Goal: Information Seeking & Learning: Check status

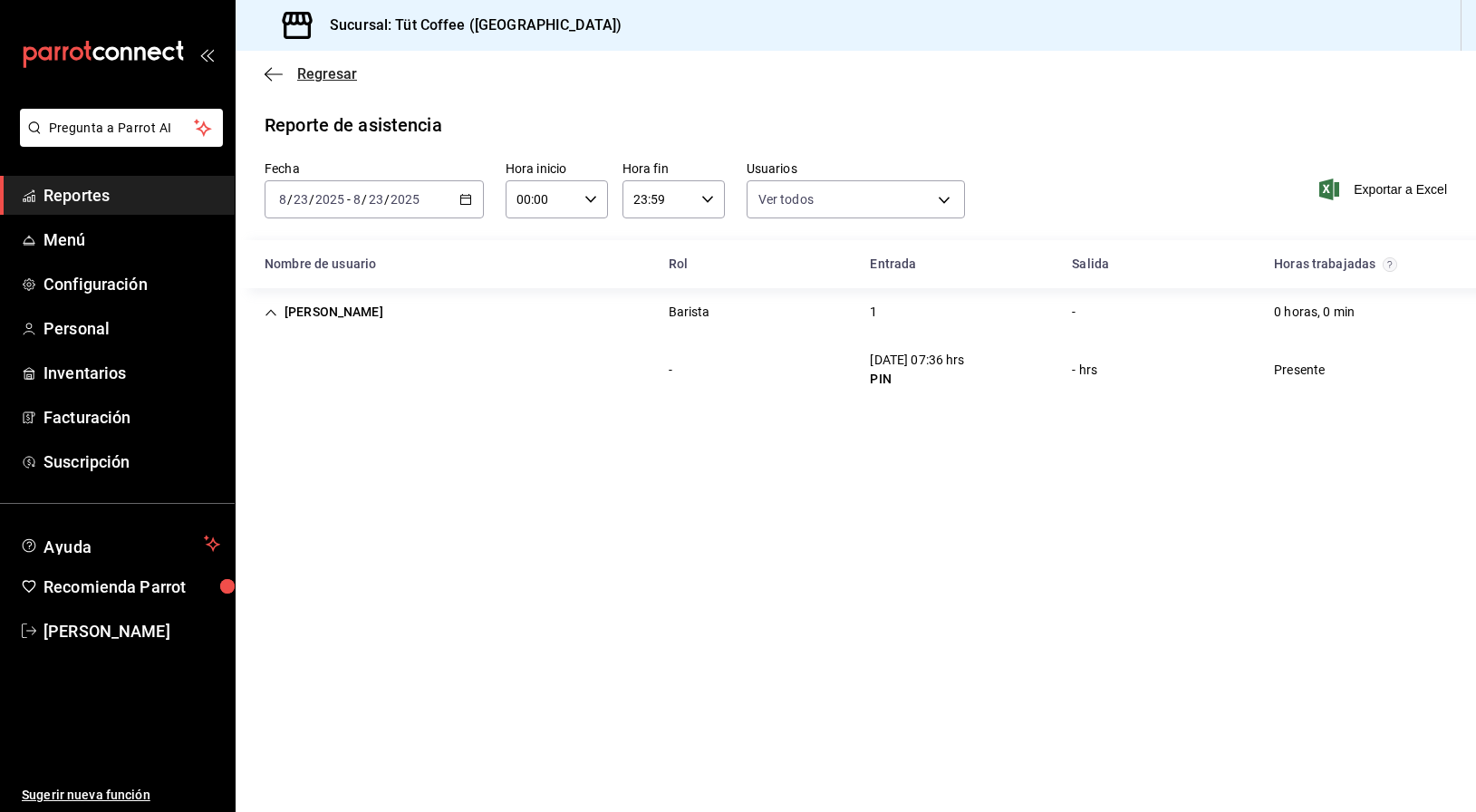
click at [269, 70] on icon "button" at bounding box center [268, 73] width 7 height 14
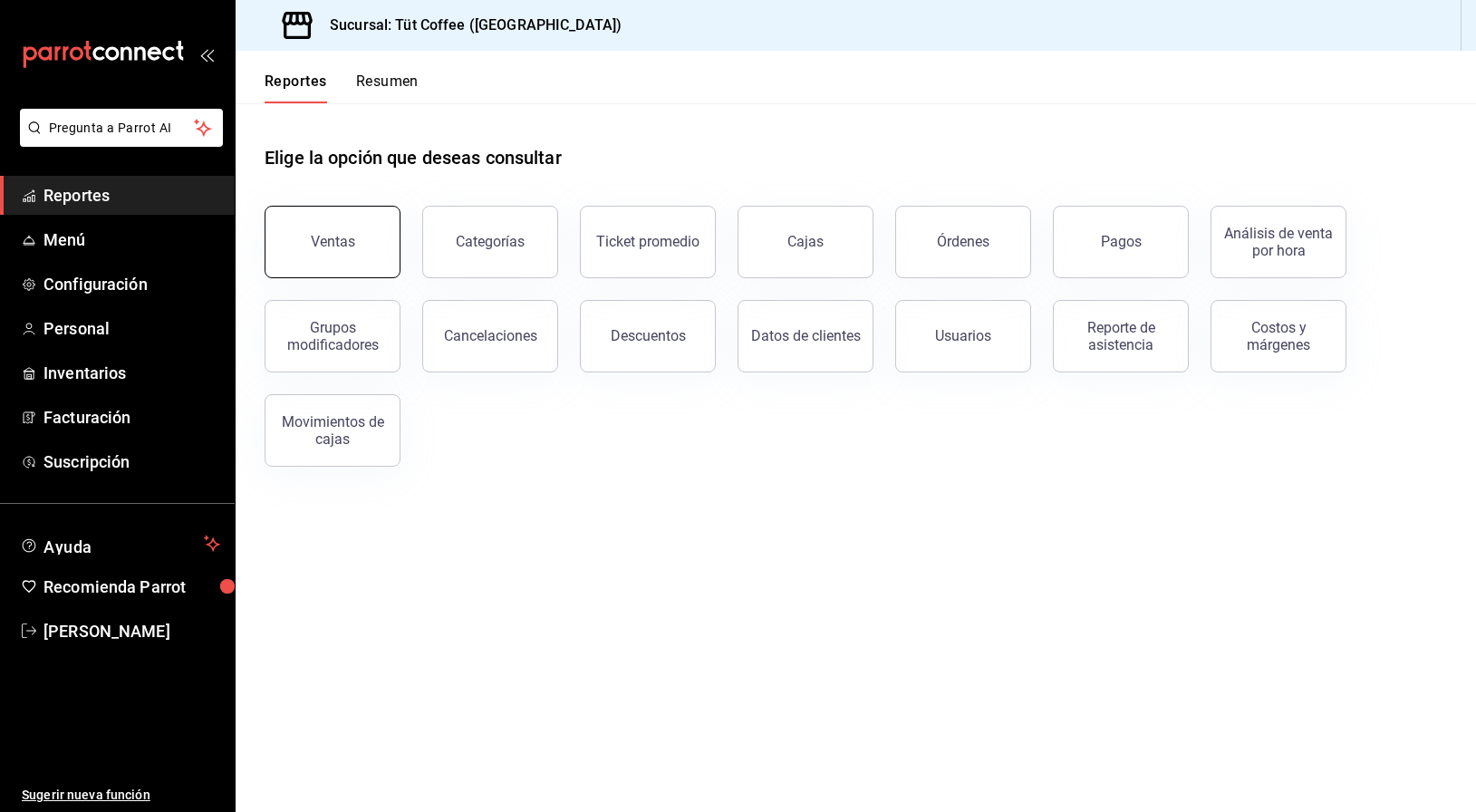
click at [367, 239] on button "Ventas" at bounding box center [332, 241] width 136 height 72
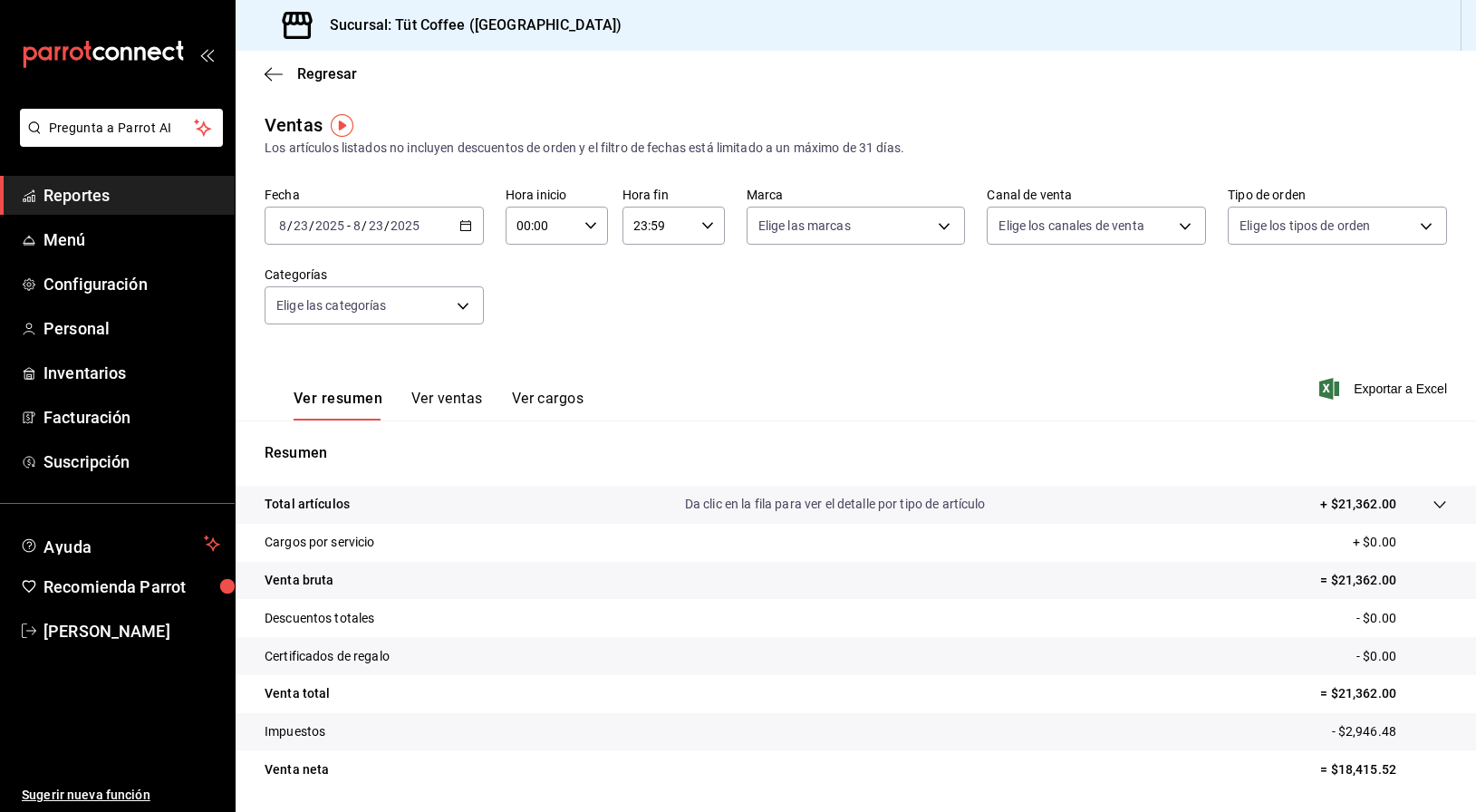
click at [439, 408] on button "Ver ventas" at bounding box center [447, 405] width 72 height 31
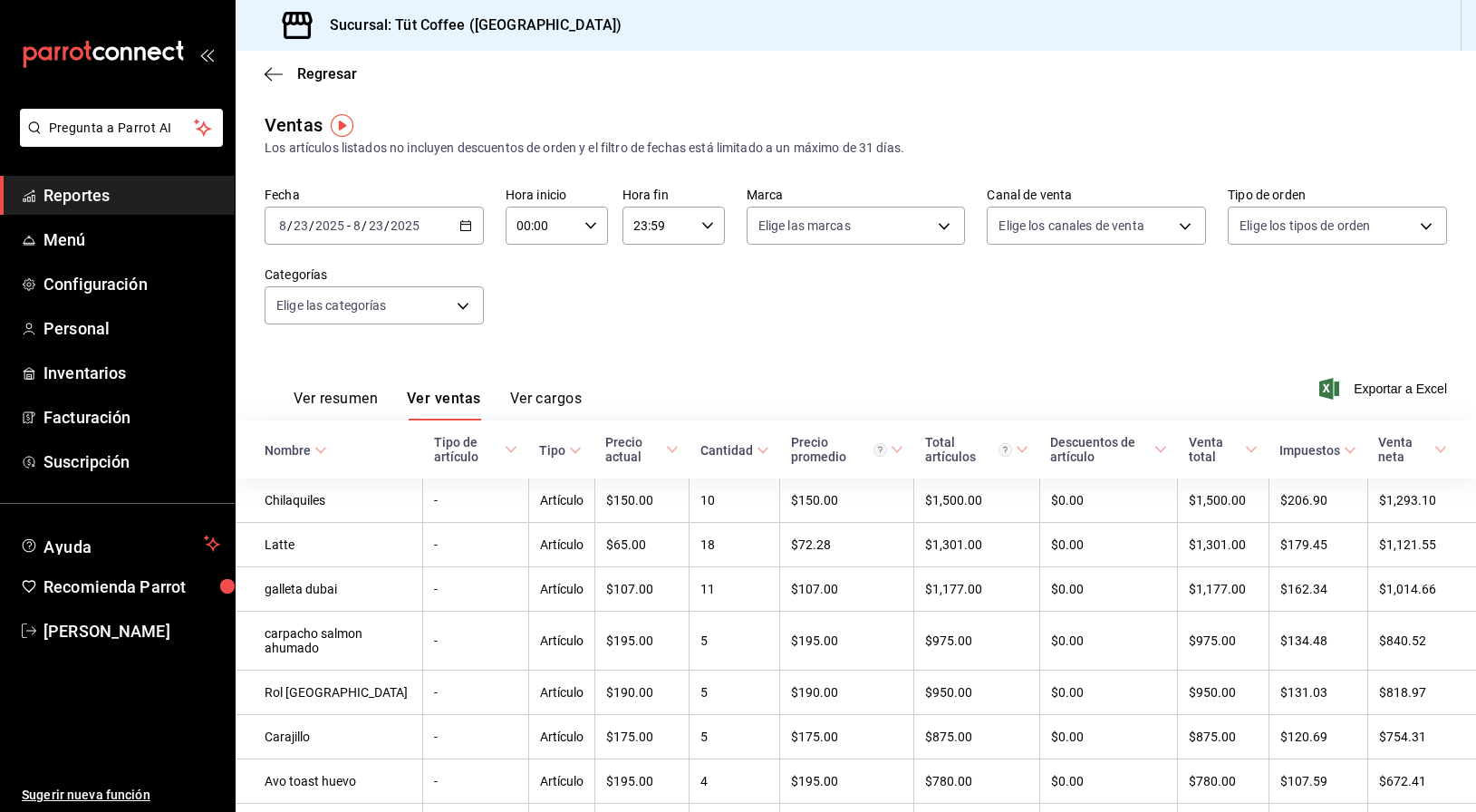
click at [327, 396] on button "Ver resumen" at bounding box center [336, 405] width 84 height 31
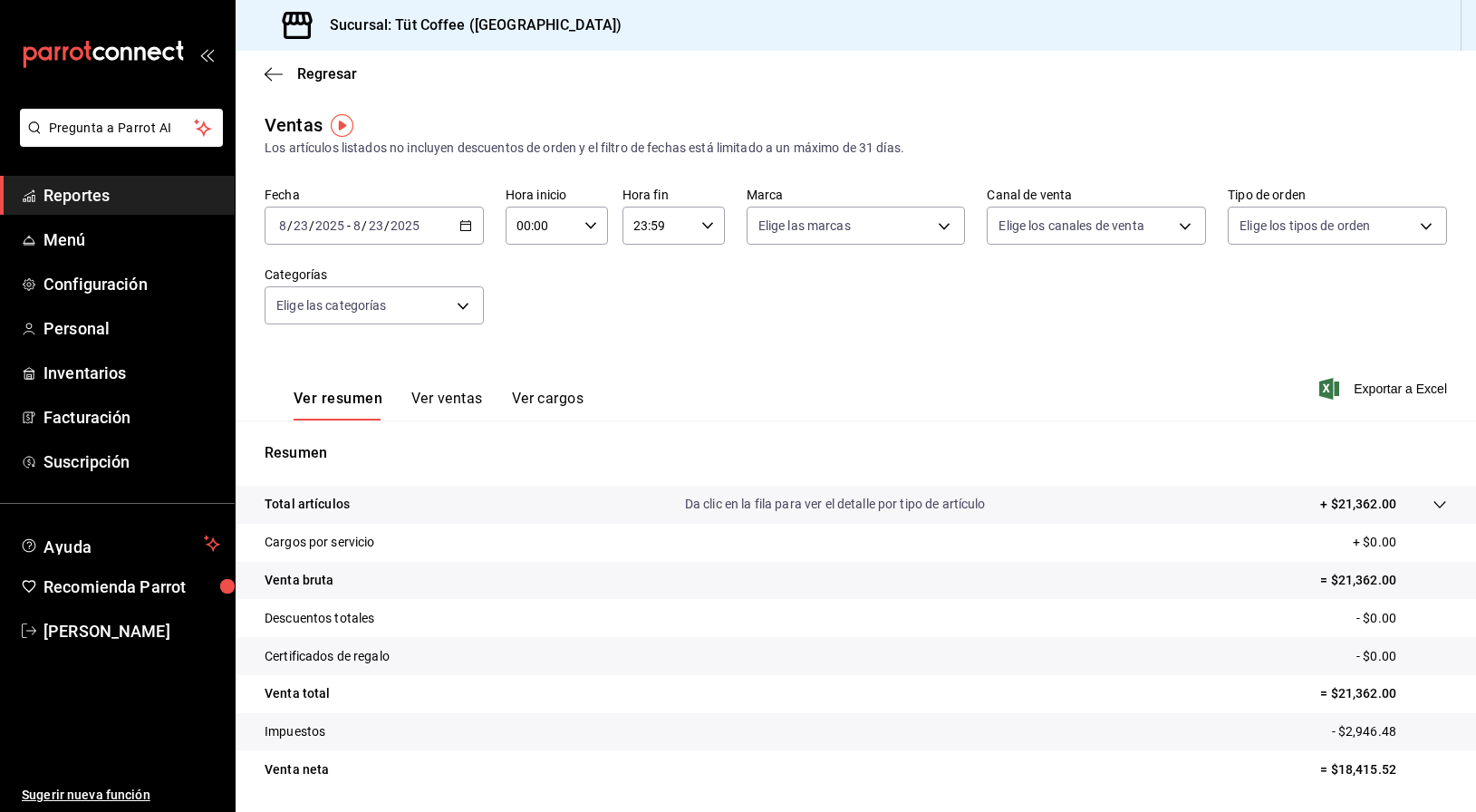
click at [63, 195] on span "Reportes" at bounding box center [131, 195] width 176 height 25
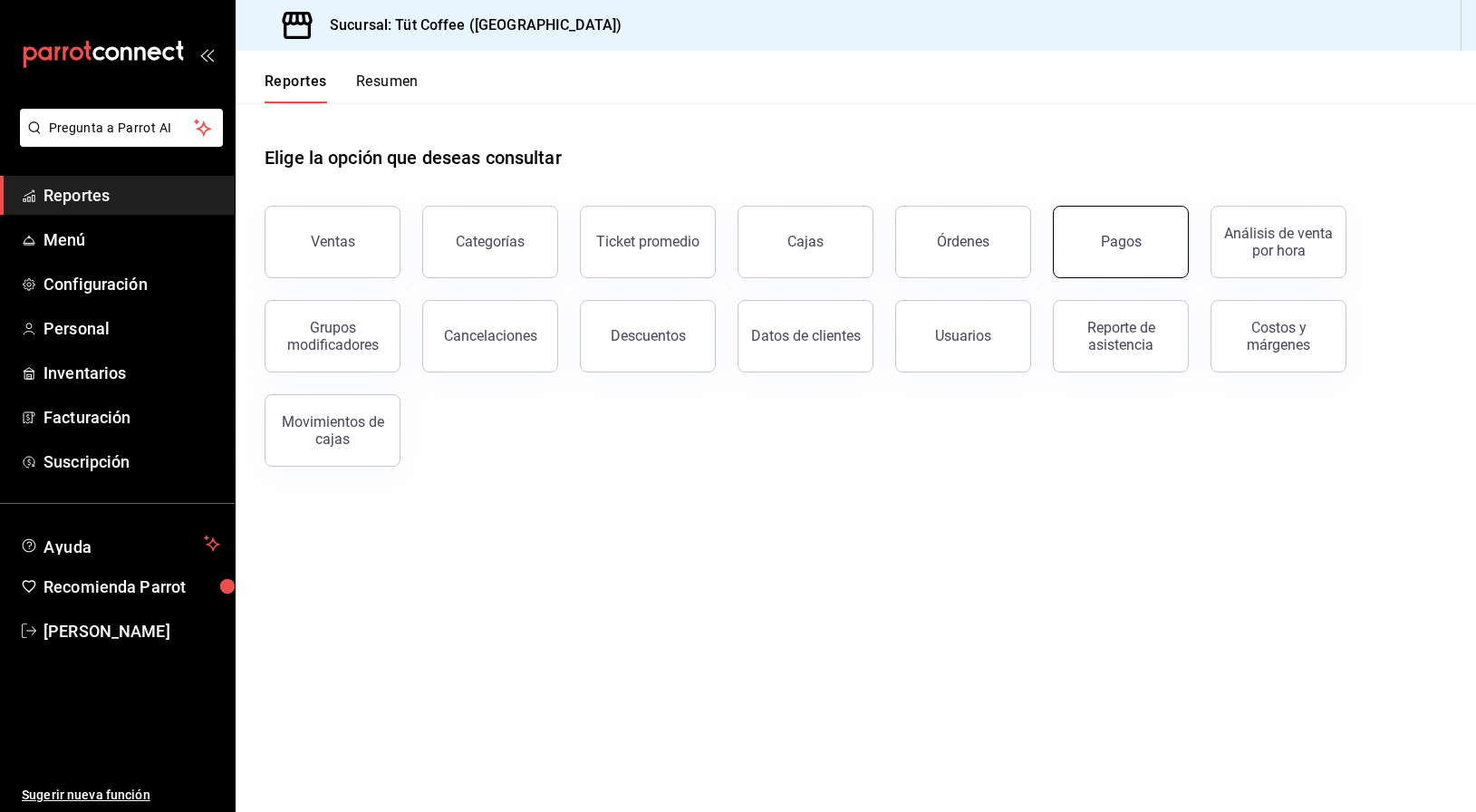
click at [1130, 245] on div "Pagos" at bounding box center [1121, 241] width 40 height 17
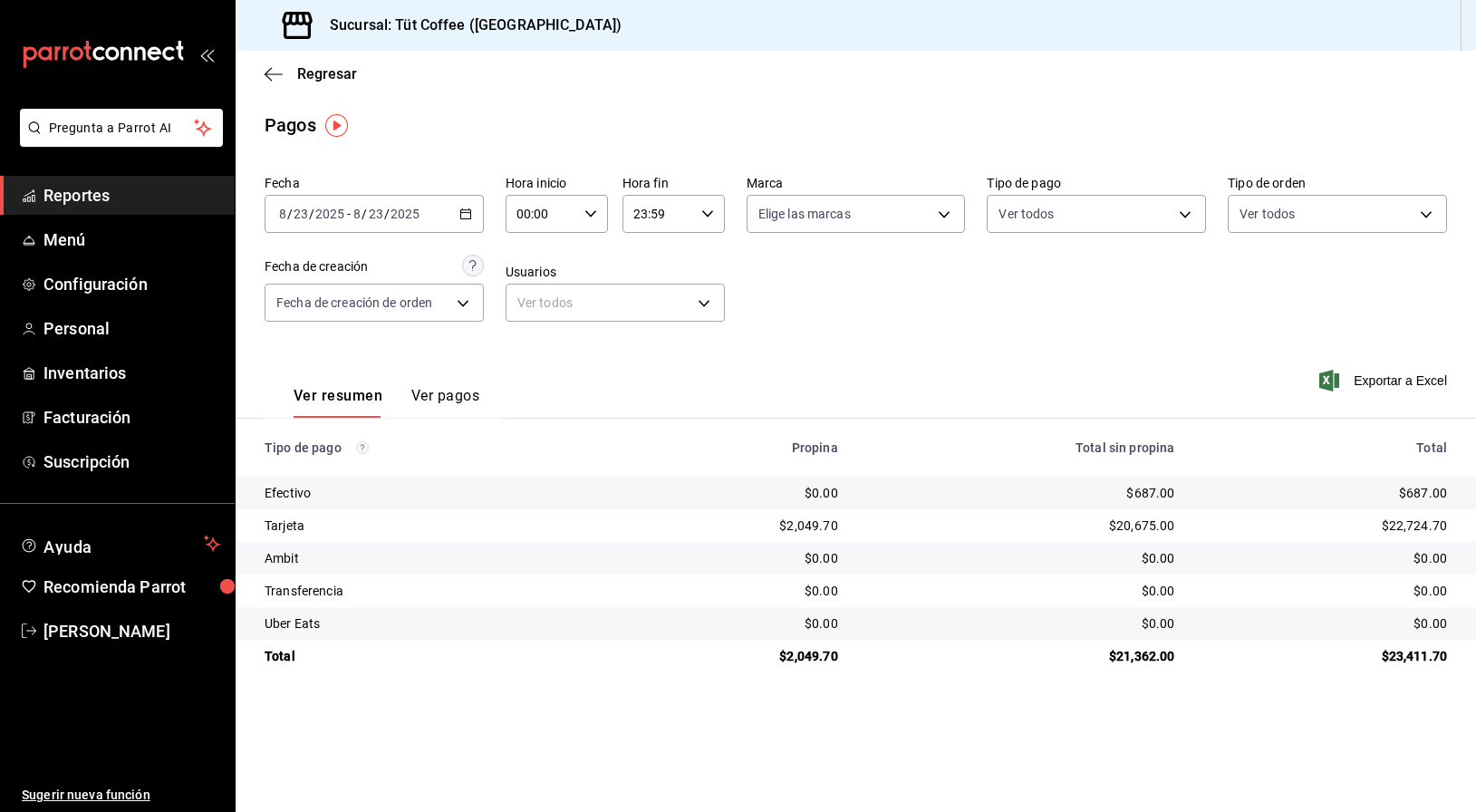
click at [458, 212] on div "[DATE] [DATE] - [DATE] [DATE]" at bounding box center [374, 213] width 219 height 38
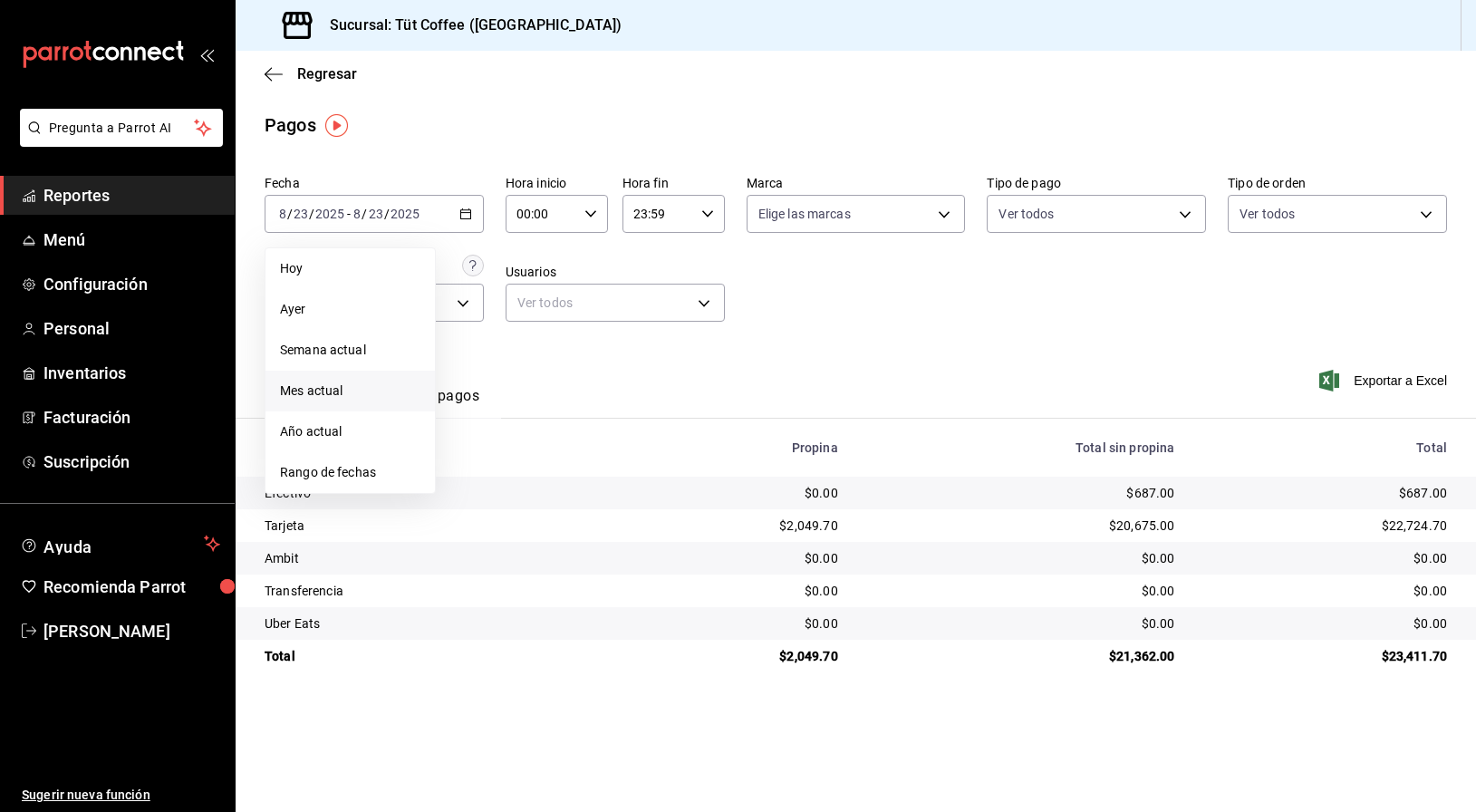
click at [349, 394] on span "Mes actual" at bounding box center [350, 391] width 140 height 19
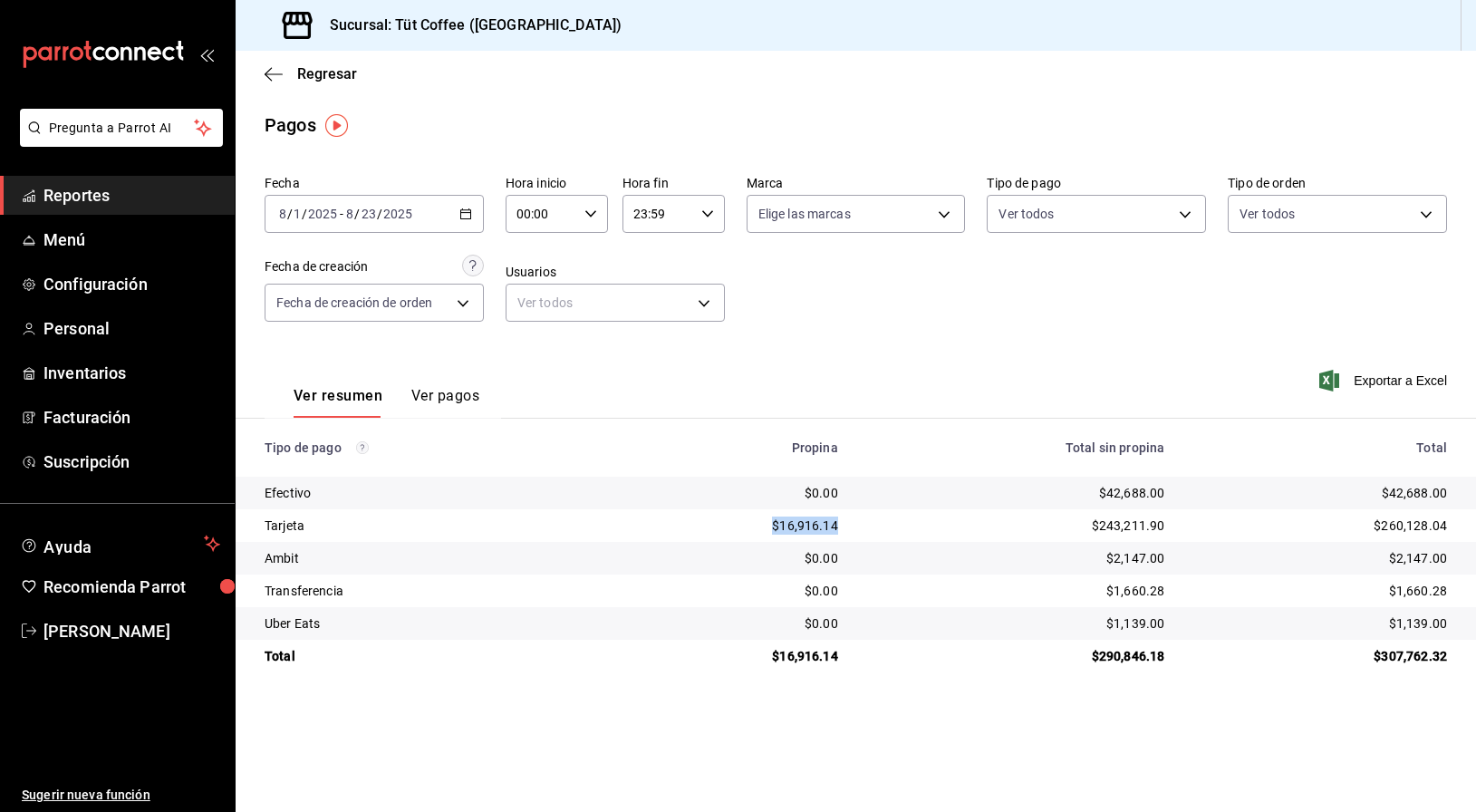
drag, startPoint x: 771, startPoint y: 519, endPoint x: 849, endPoint y: 535, distance: 79.6
click at [849, 535] on td "$16,916.14" at bounding box center [732, 526] width 241 height 33
